Goal: Task Accomplishment & Management: Use online tool/utility

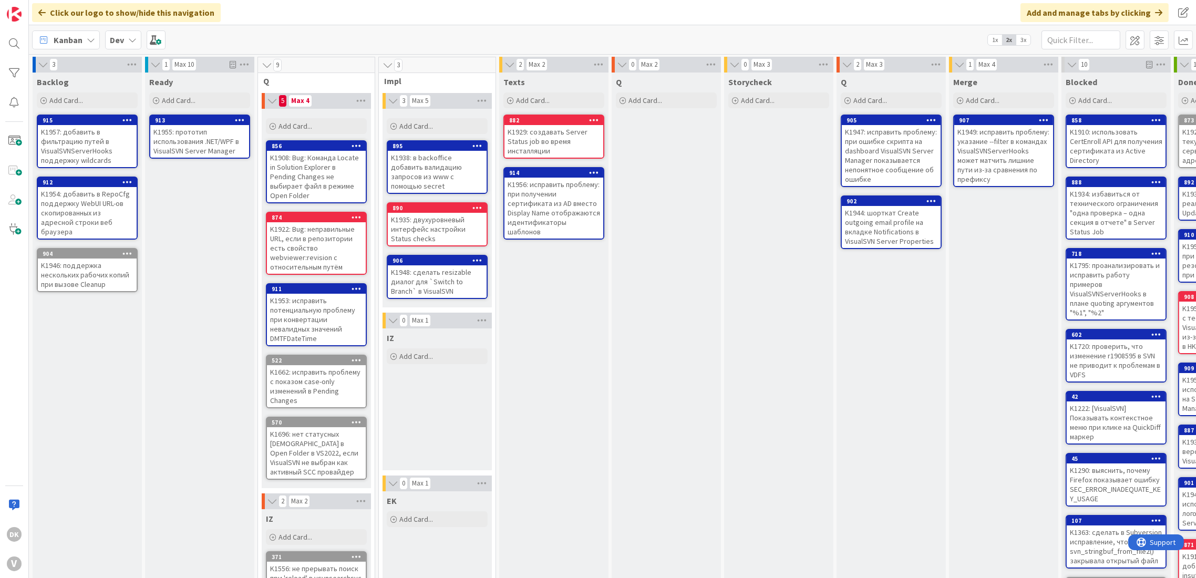
click at [603, 212] on link "914 K1956: исправить проблему: при получении сертификата из AD вместо Display N…" at bounding box center [553, 203] width 101 height 73
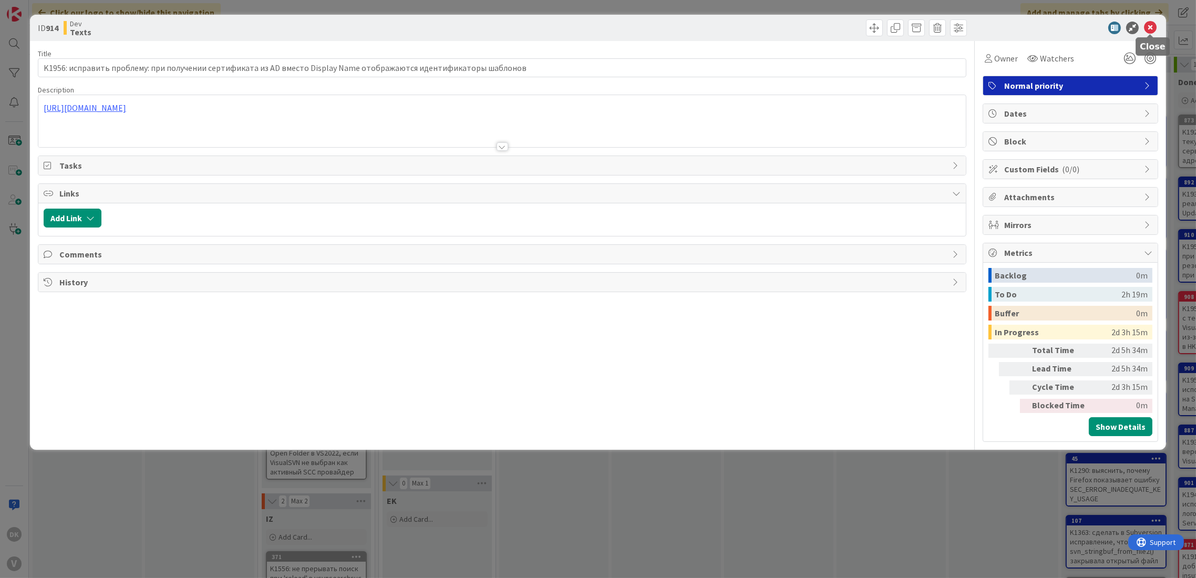
click at [1150, 23] on icon at bounding box center [1150, 28] width 13 height 13
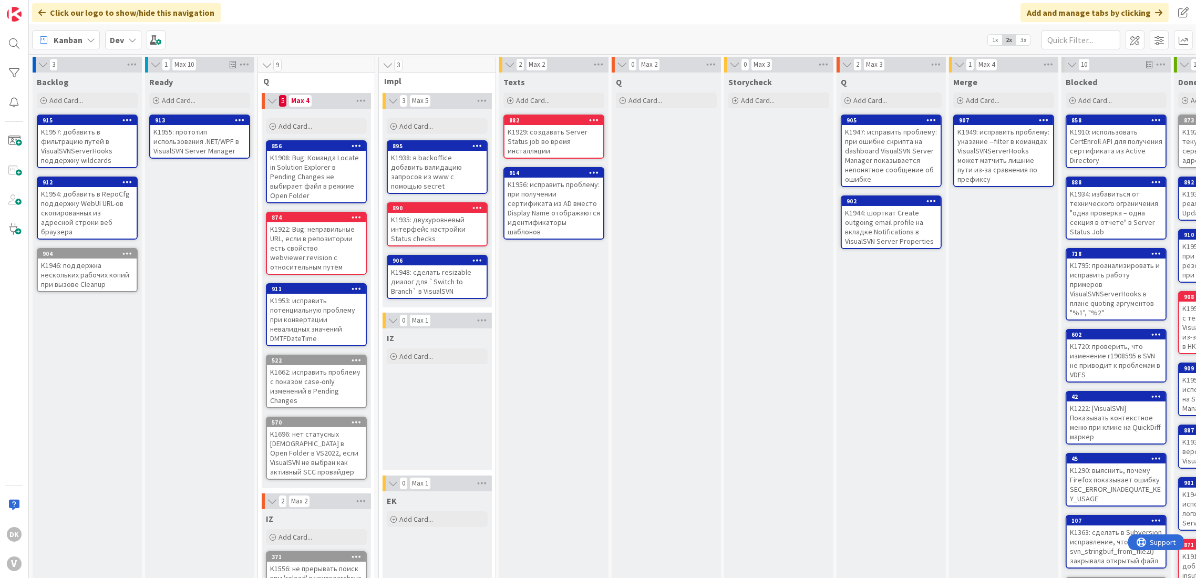
click at [794, 252] on div "Storycheck Add Card..." at bounding box center [778, 463] width 109 height 781
